Goal: Transaction & Acquisition: Purchase product/service

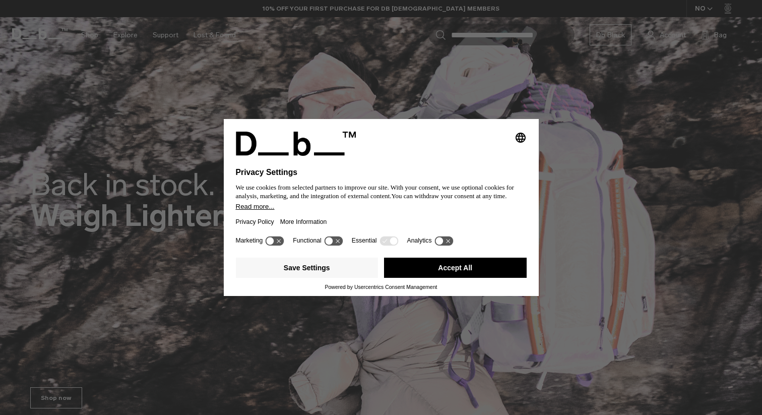
click at [461, 272] on button "Accept All" at bounding box center [455, 268] width 143 height 20
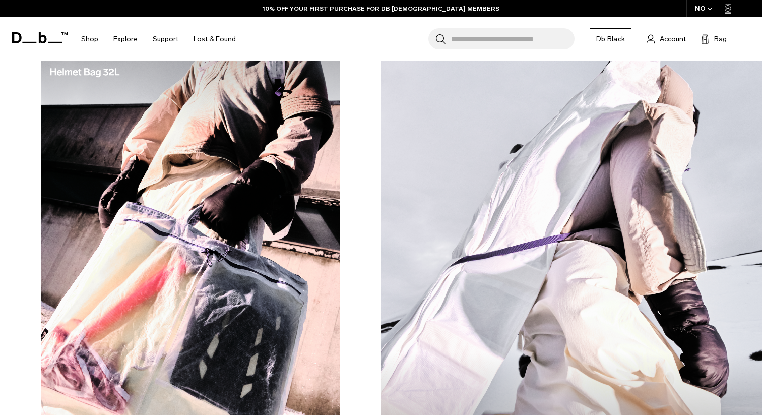
scroll to position [708, 0]
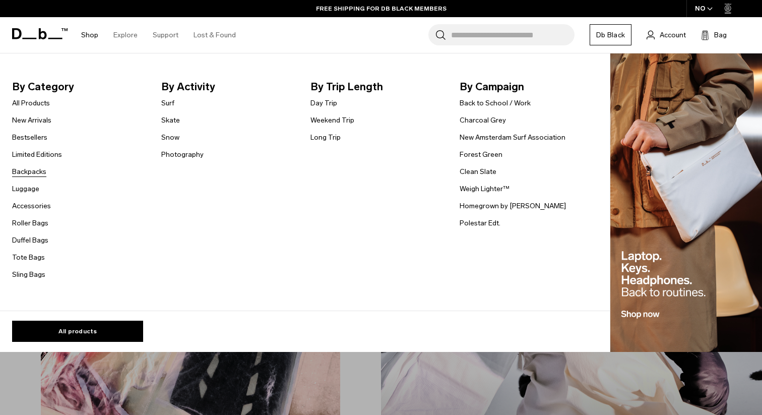
click at [35, 173] on link "Backpacks" at bounding box center [29, 171] width 34 height 11
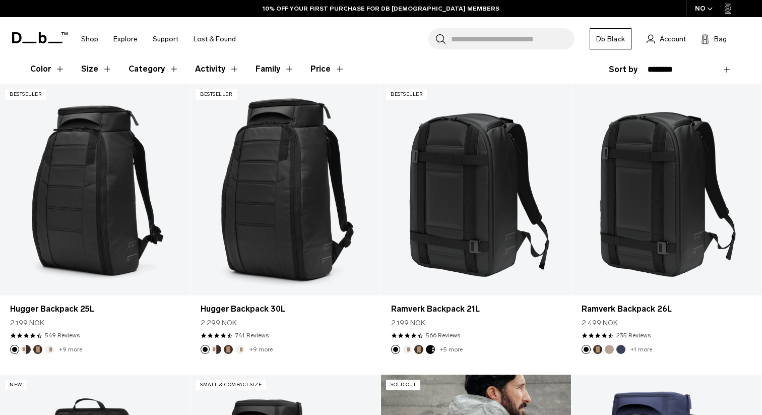
scroll to position [169, 0]
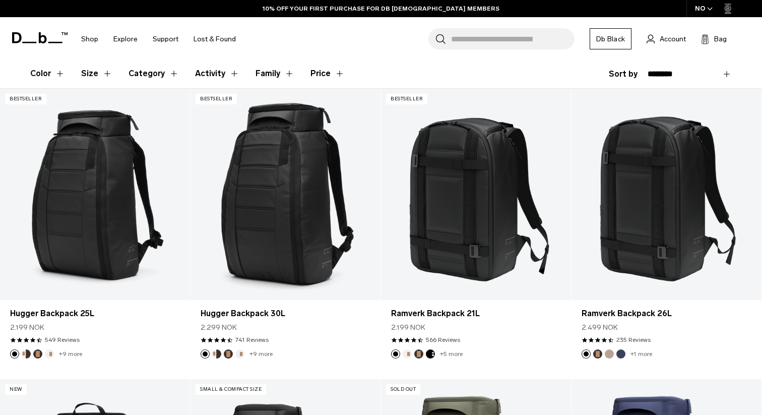
click at [478, 64] on header "Color Size Category Activity Family Price" at bounding box center [380, 73] width 701 height 29
click at [390, 50] on div "Search for Bags, Luggage... Search Close Trending Products All Products Hugger …" at bounding box center [498, 39] width 511 height 44
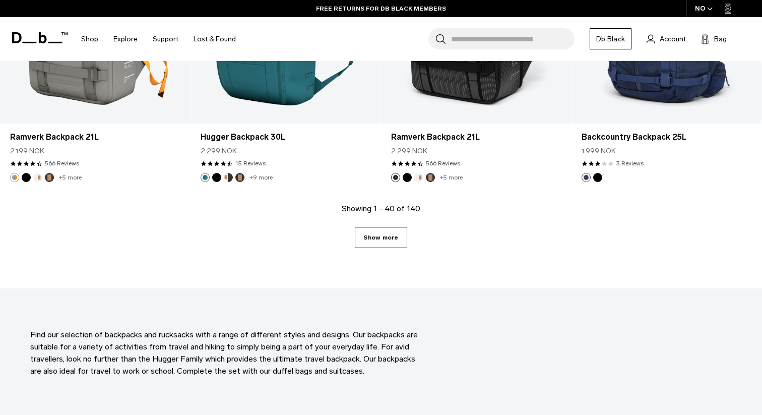
scroll to position [2960, 0]
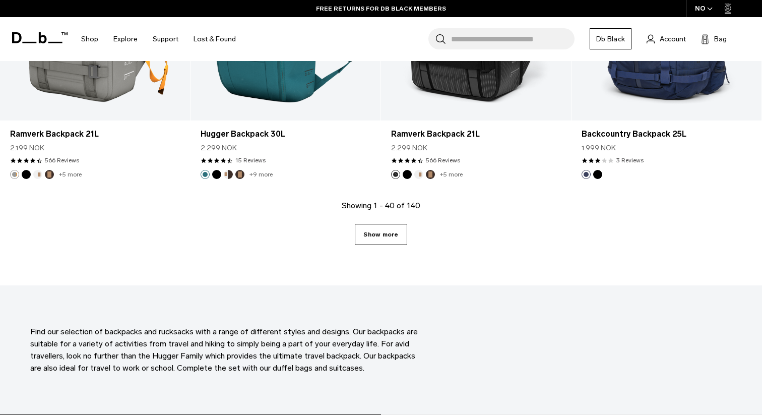
click at [387, 229] on link "Show more" at bounding box center [381, 234] width 52 height 21
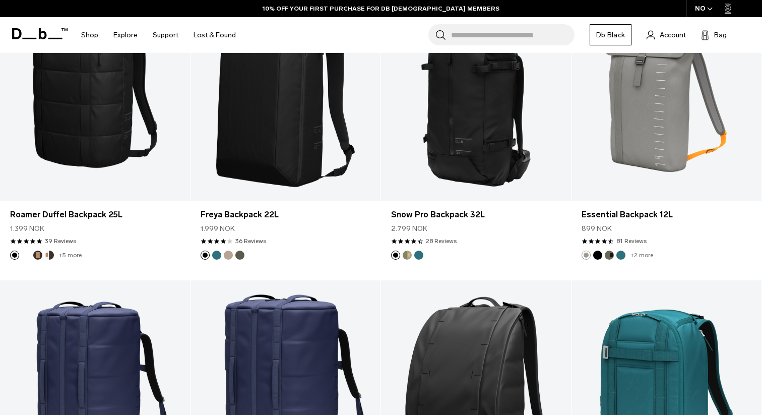
scroll to position [3012, 0]
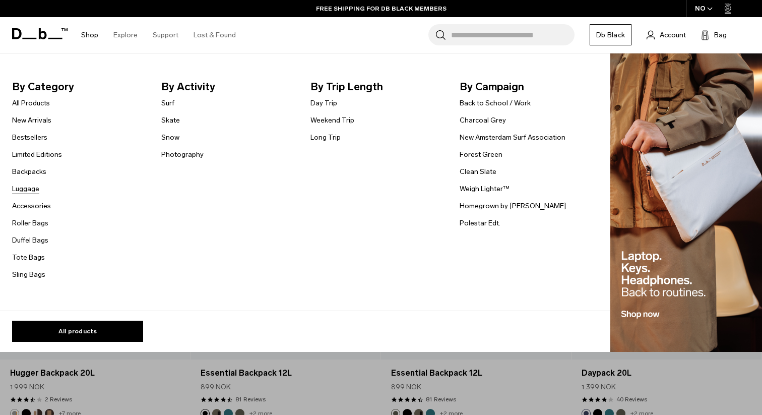
click at [31, 193] on link "Luggage" at bounding box center [25, 188] width 27 height 11
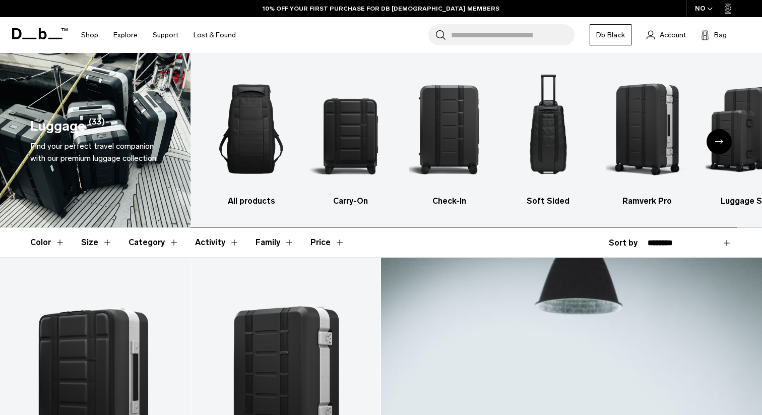
click at [716, 141] on icon "Next slide" at bounding box center [719, 141] width 8 height 5
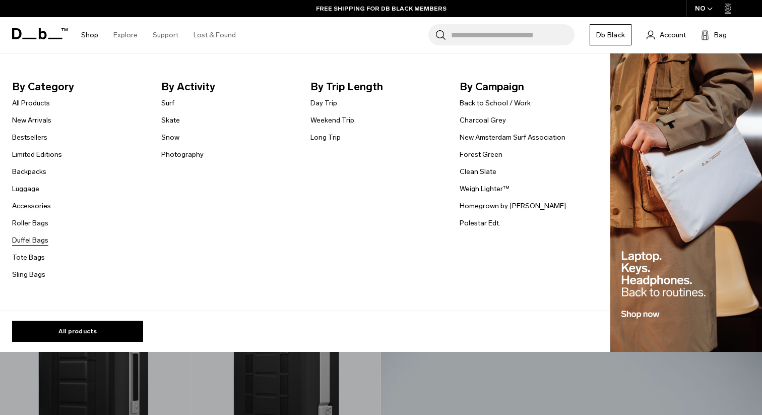
click at [43, 239] on link "Duffel Bags" at bounding box center [30, 240] width 36 height 11
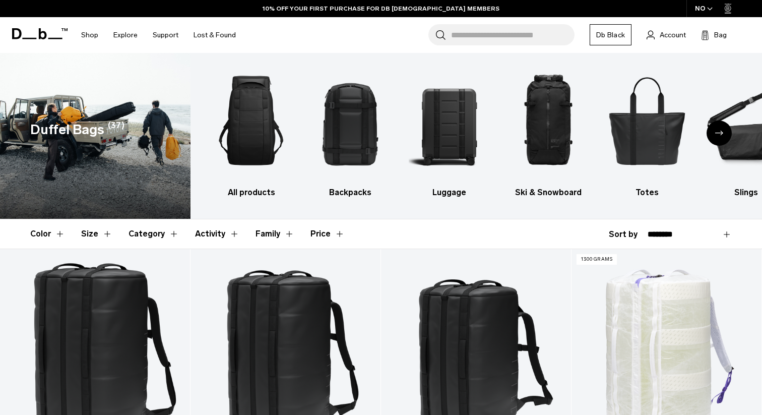
click at [718, 131] on icon "Next slide" at bounding box center [719, 133] width 8 height 5
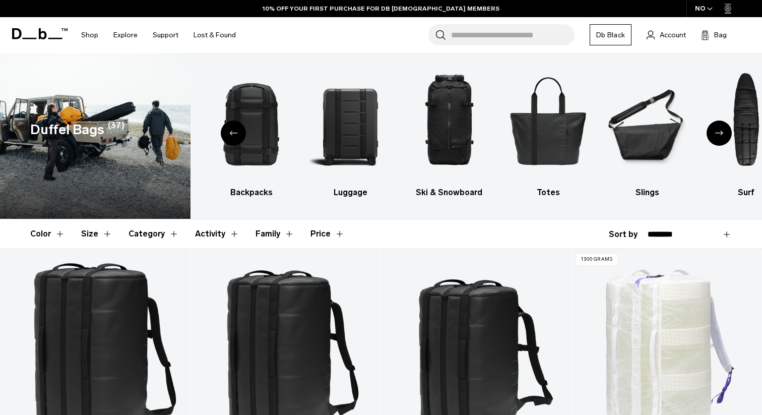
click at [714, 135] on div "Next slide" at bounding box center [719, 132] width 25 height 25
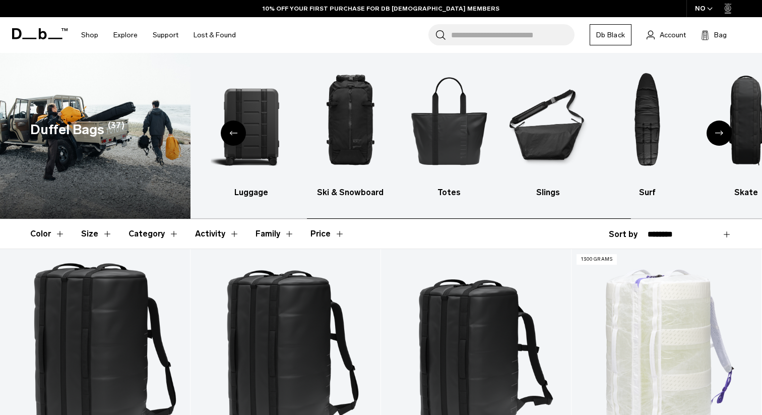
click at [714, 135] on div "Next slide" at bounding box center [719, 132] width 25 height 25
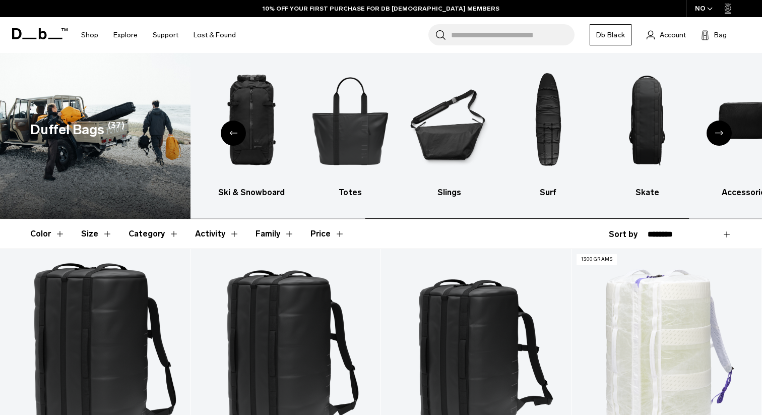
click at [714, 135] on div "Next slide" at bounding box center [719, 132] width 25 height 25
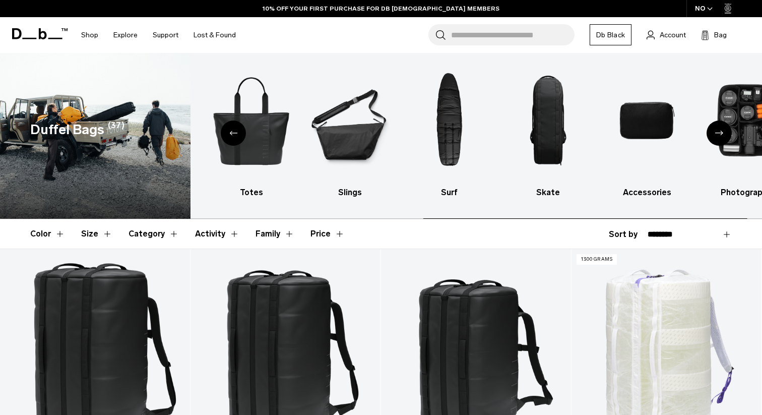
click at [714, 135] on div "Next slide" at bounding box center [719, 132] width 25 height 25
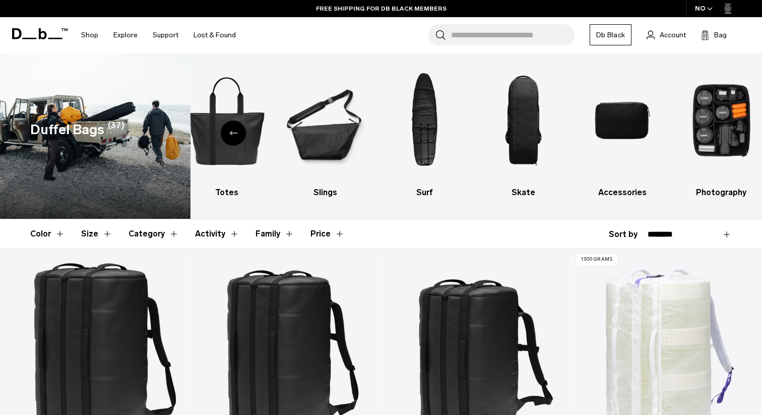
click at [232, 134] on icon "Previous slide" at bounding box center [233, 133] width 8 height 5
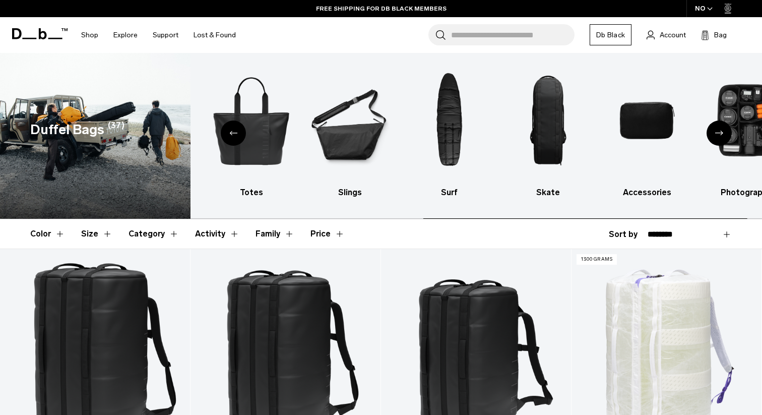
click at [232, 134] on icon "Previous slide" at bounding box center [233, 133] width 8 height 5
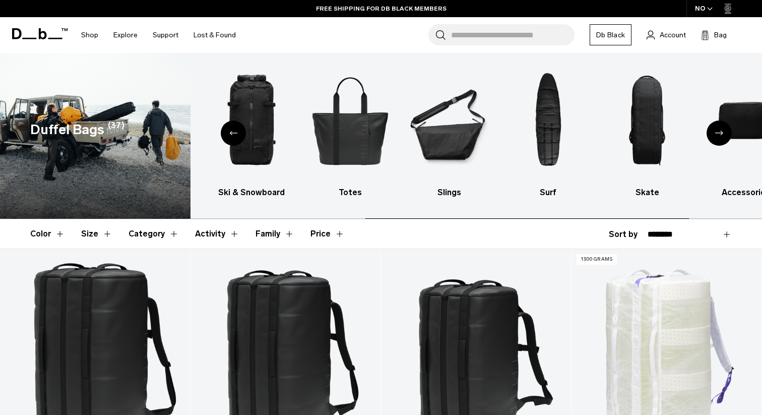
click at [232, 134] on icon "Previous slide" at bounding box center [233, 133] width 8 height 5
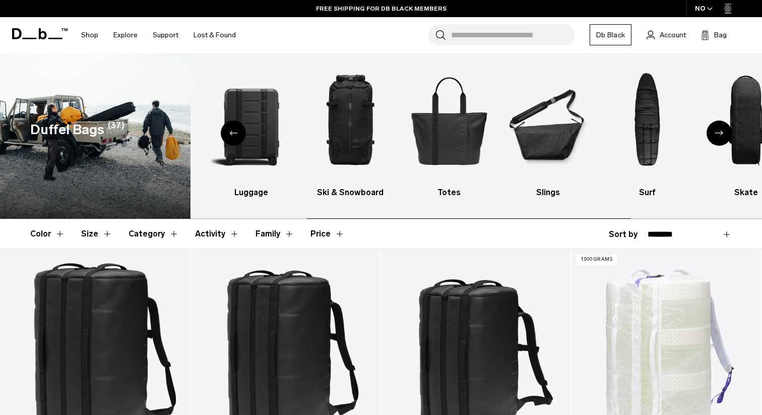
click at [232, 134] on icon "Previous slide" at bounding box center [233, 133] width 8 height 5
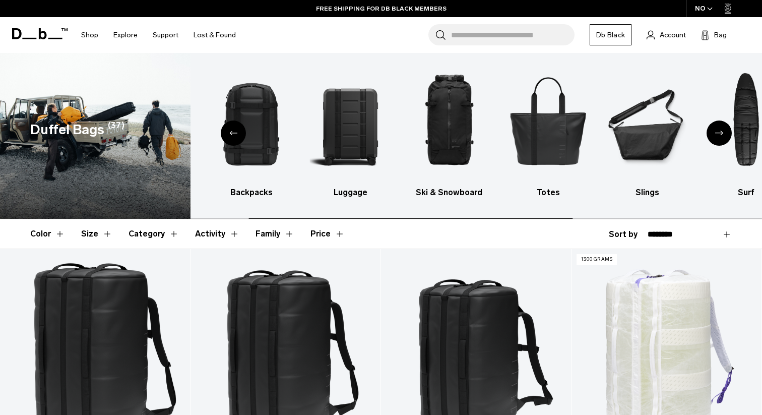
click at [232, 134] on icon "Previous slide" at bounding box center [233, 133] width 8 height 5
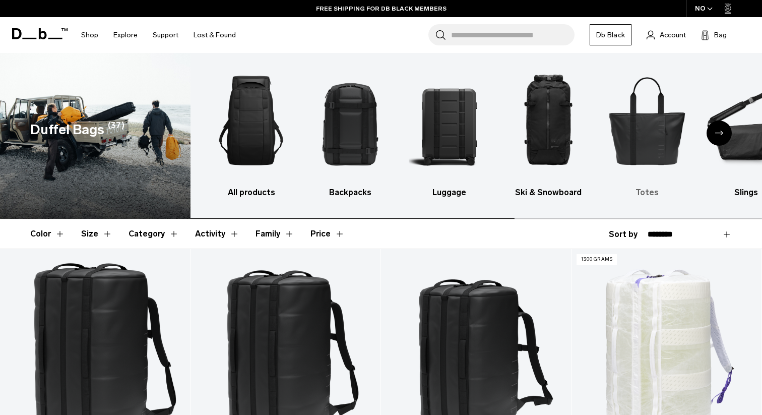
click at [640, 135] on img "5 / 10" at bounding box center [646, 120] width 81 height 122
click at [647, 133] on img "5 / 10" at bounding box center [646, 120] width 81 height 122
click at [652, 198] on h3 "Totes" at bounding box center [646, 192] width 81 height 12
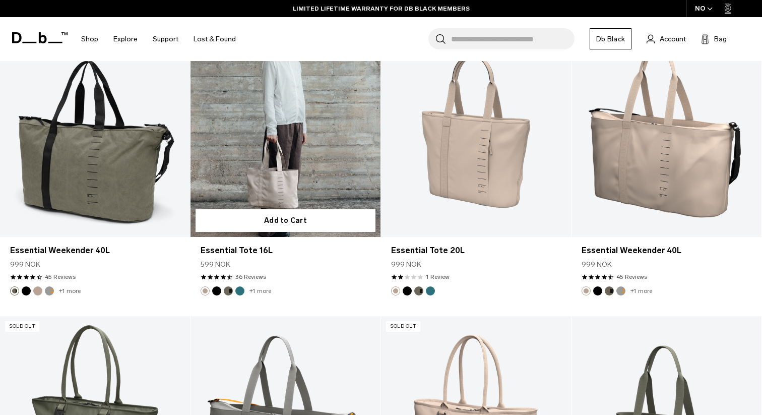
scroll to position [809, 0]
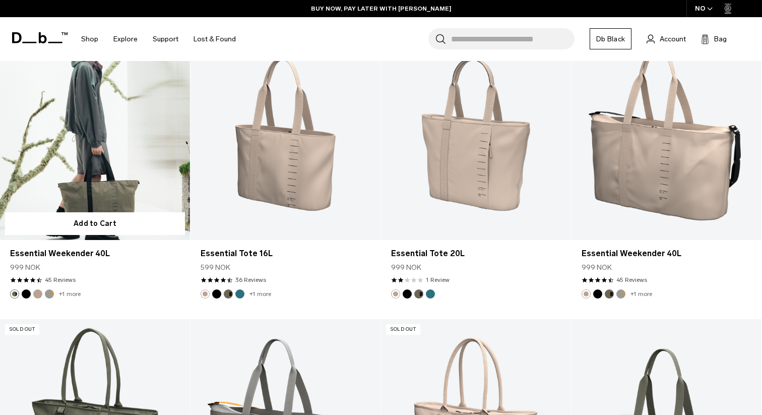
click at [27, 293] on button "Black Out" at bounding box center [26, 293] width 9 height 9
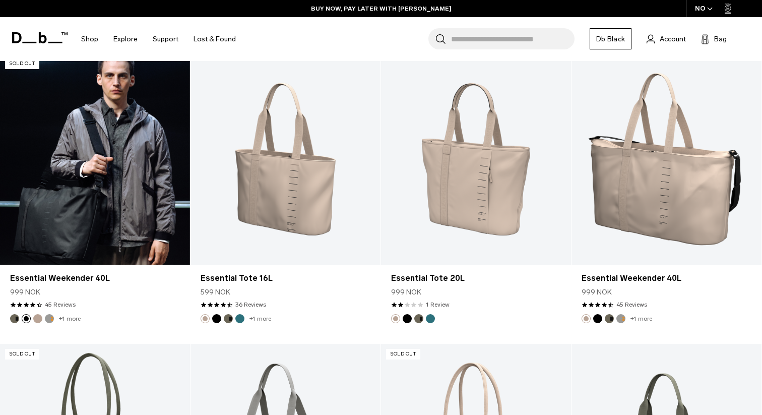
scroll to position [783, 0]
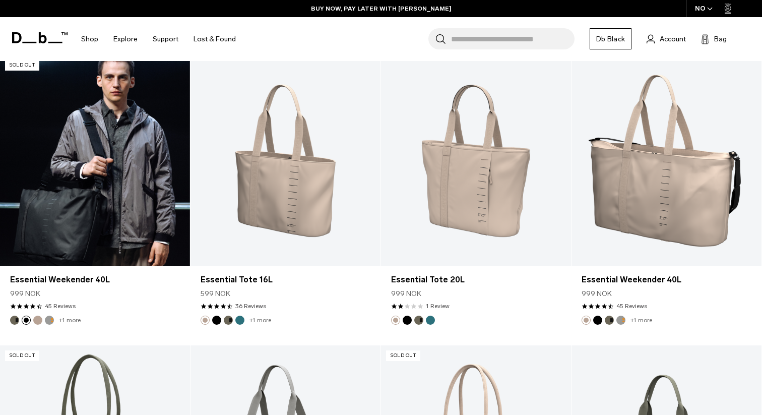
click at [34, 323] on img "Fogbow Beige" at bounding box center [37, 319] width 11 height 11
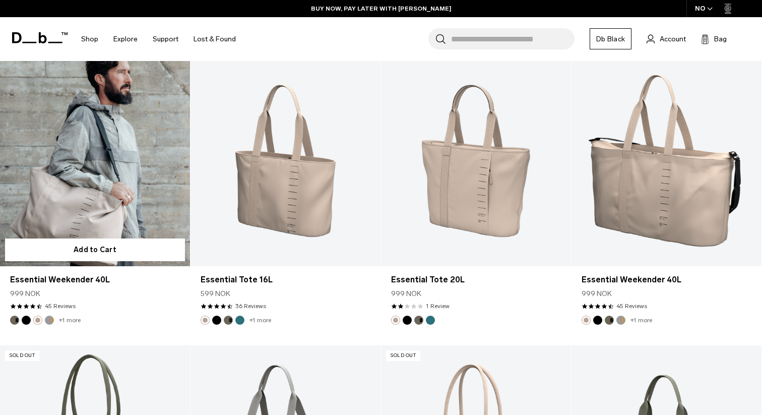
click at [50, 321] on button "Sand Grey" at bounding box center [49, 319] width 9 height 9
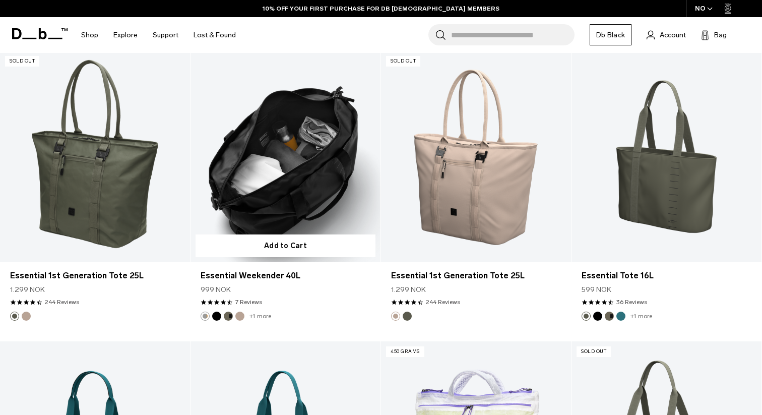
scroll to position [1050, 0]
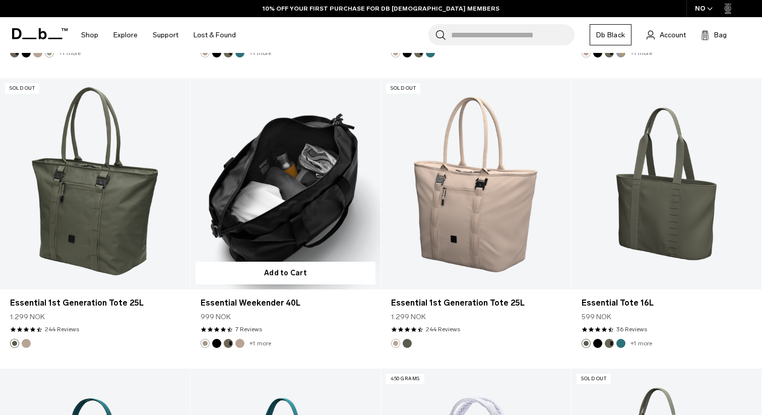
click at [218, 344] on button "Black Out" at bounding box center [216, 343] width 9 height 9
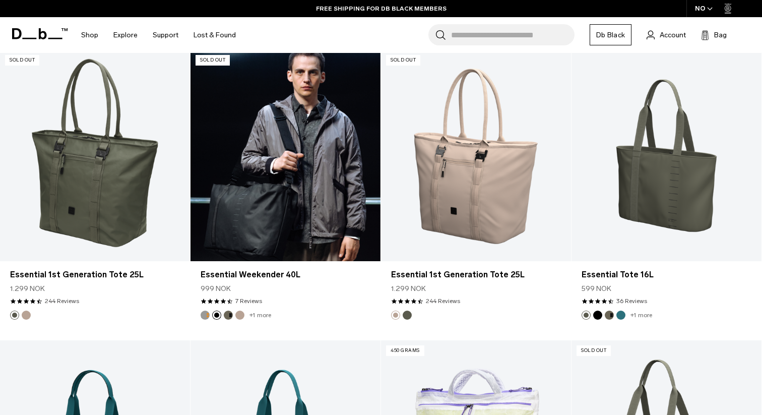
scroll to position [1055, 0]
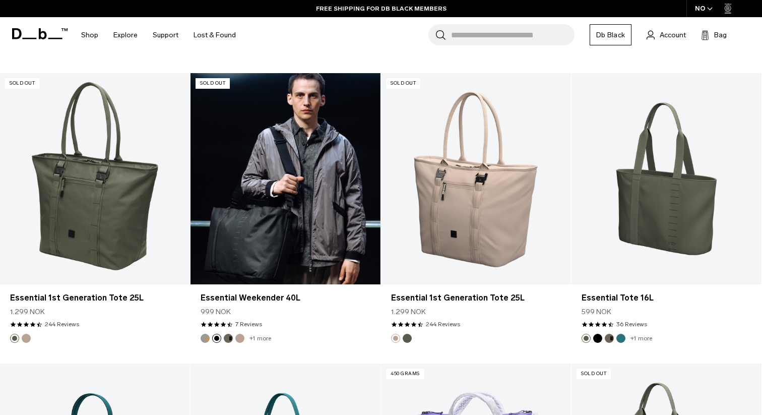
click at [228, 339] on button "Forest Green" at bounding box center [228, 338] width 9 height 9
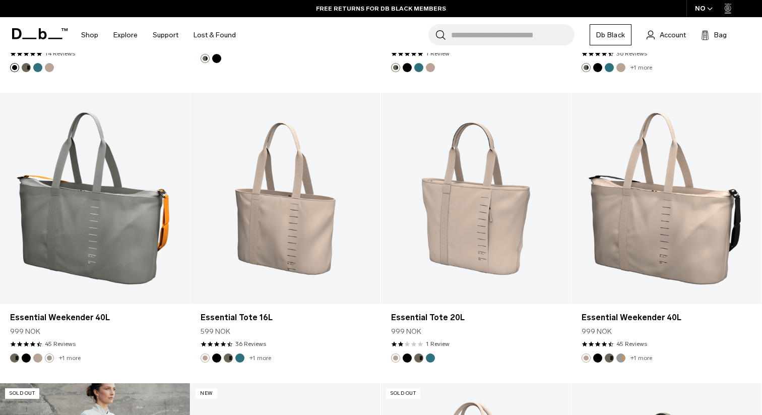
scroll to position [745, 0]
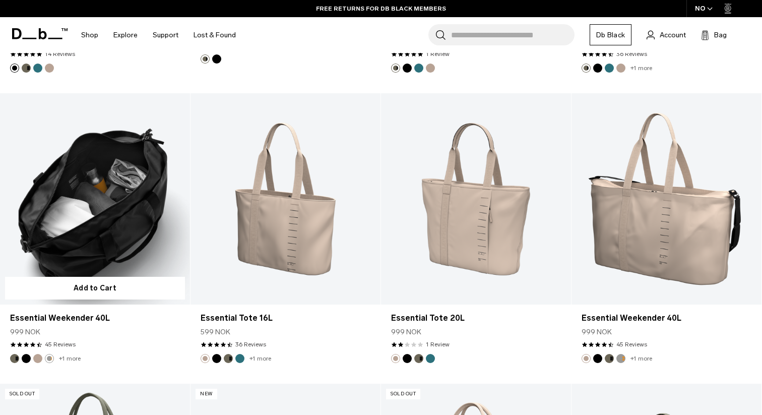
click at [16, 359] on button "Forest Green" at bounding box center [14, 358] width 9 height 9
